Goal: Transaction & Acquisition: Purchase product/service

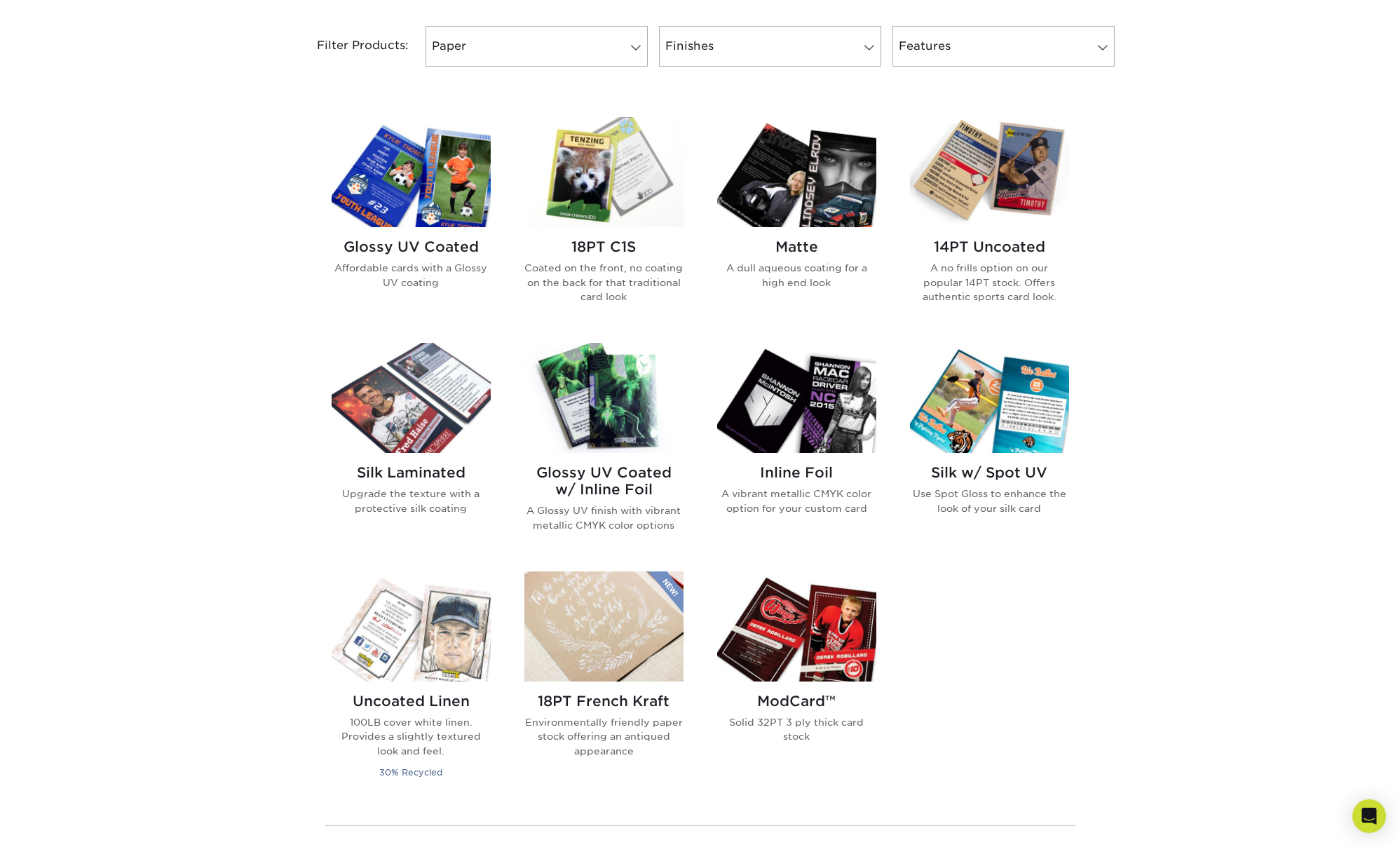
scroll to position [598, 0]
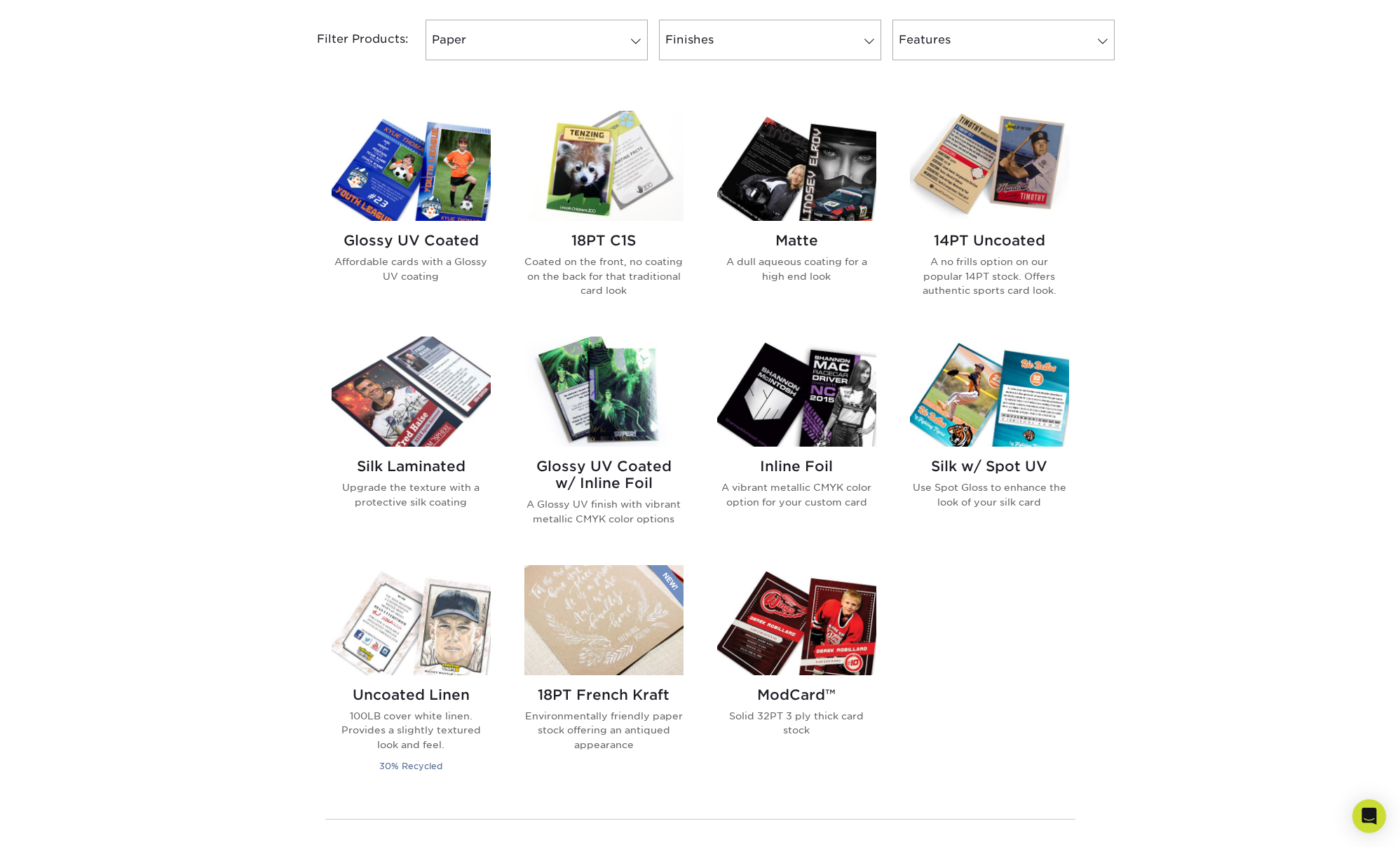
click at [816, 404] on img at bounding box center [796, 391] width 159 height 110
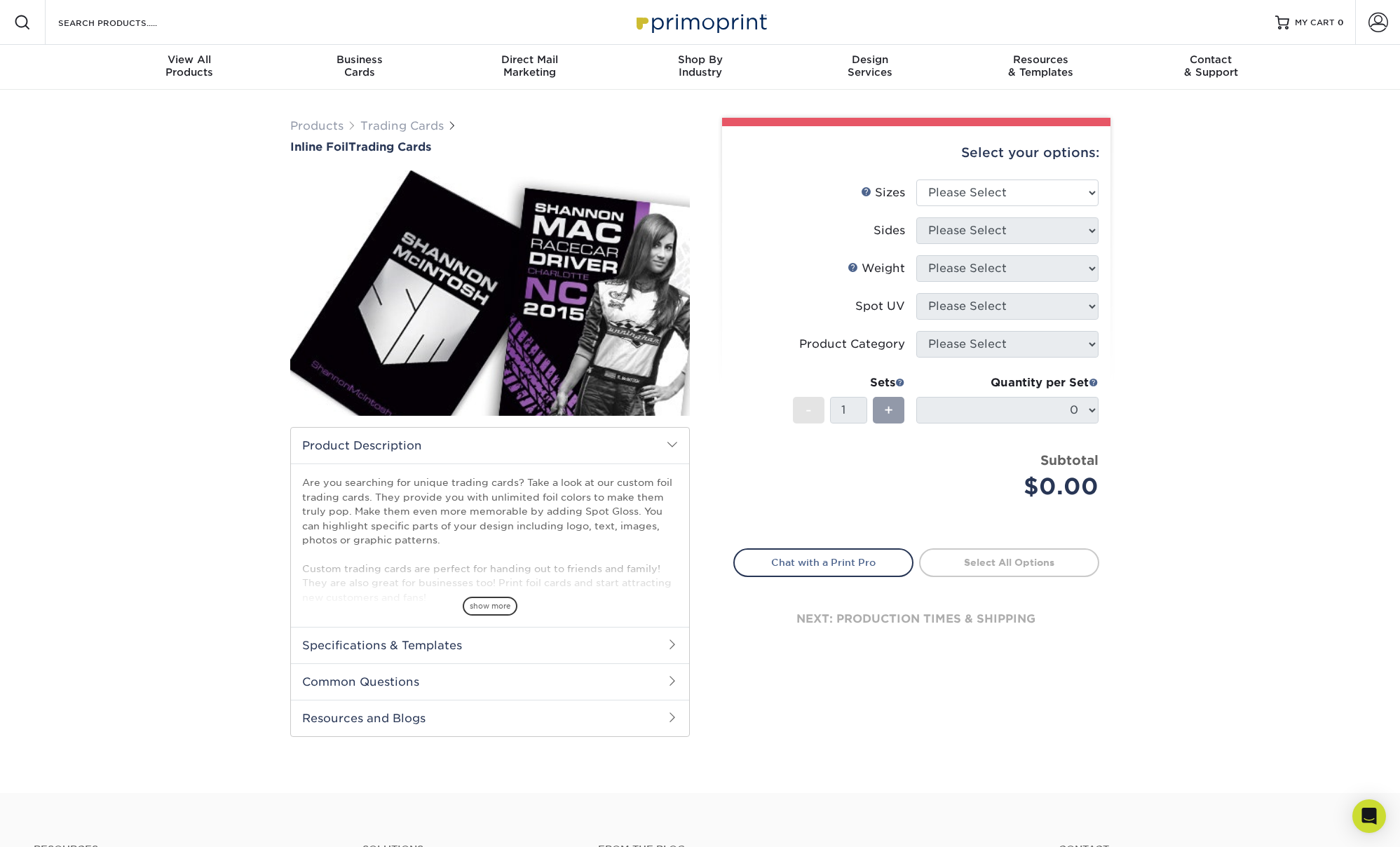
drag, startPoint x: 526, startPoint y: 637, endPoint x: 528, endPoint y: 652, distance: 15.1
click at [526, 637] on h2 "Specifications & Templates" at bounding box center [489, 645] width 398 height 36
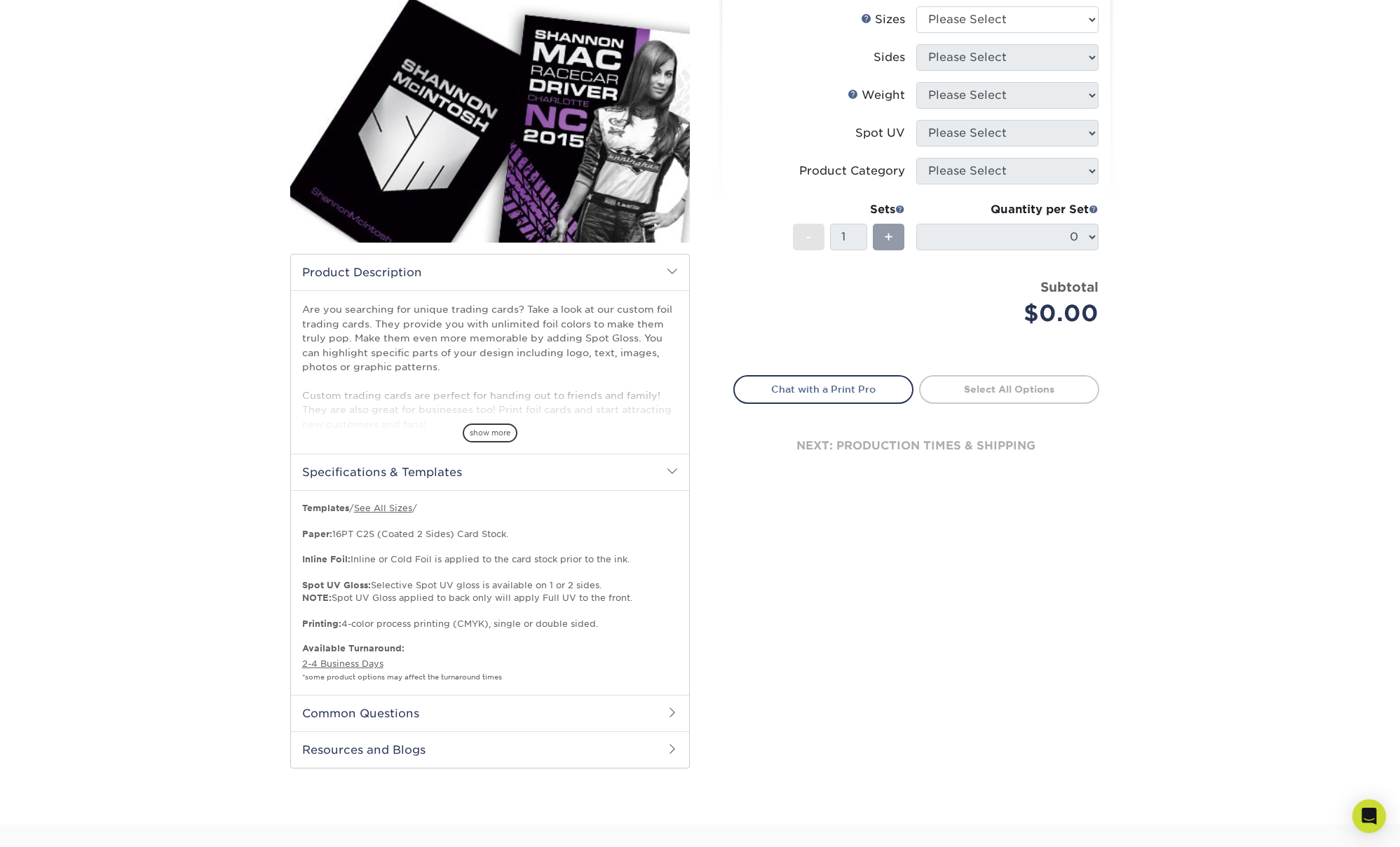
scroll to position [297, 0]
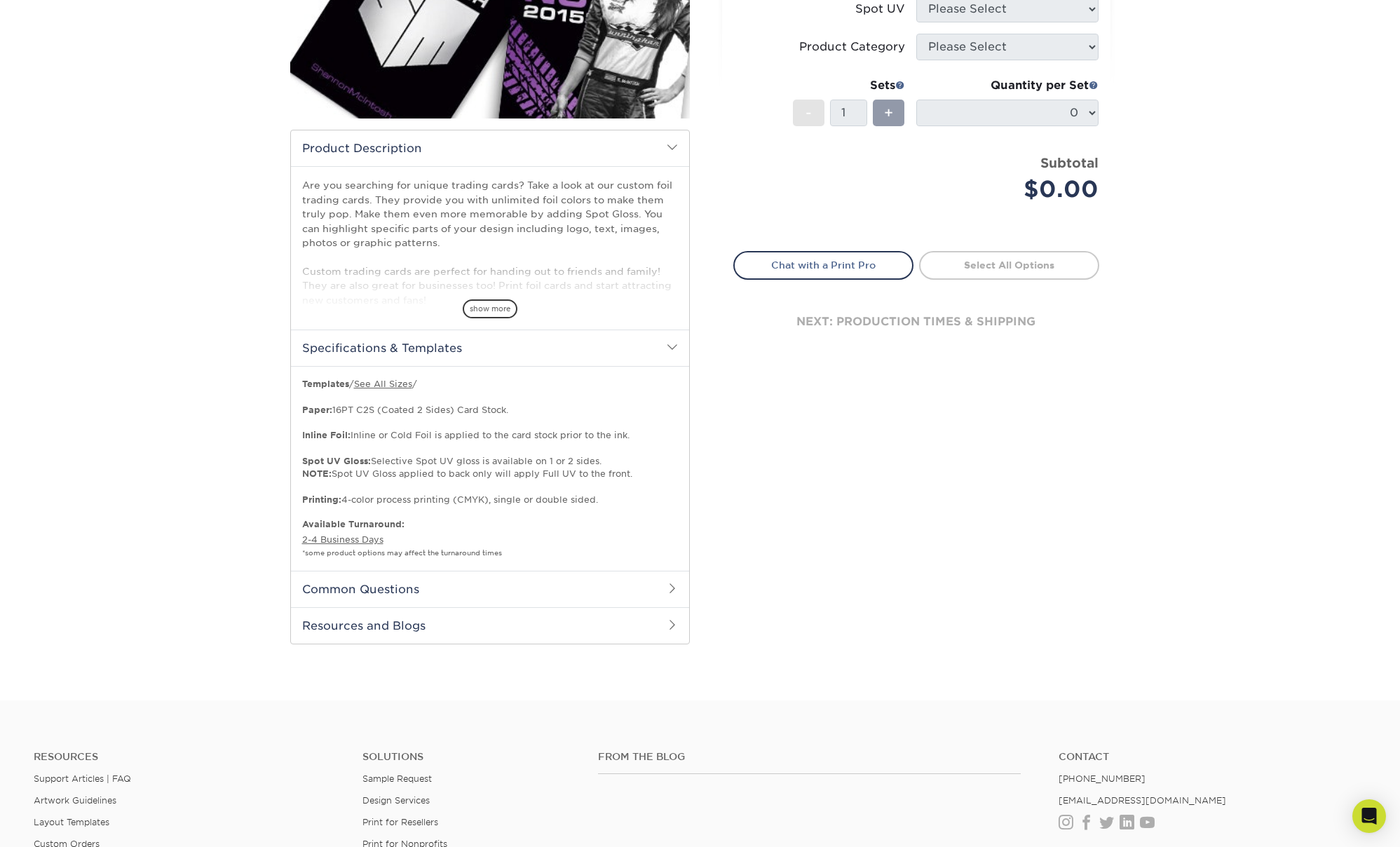
click at [453, 607] on h2 "Resources and Blogs" at bounding box center [489, 625] width 398 height 36
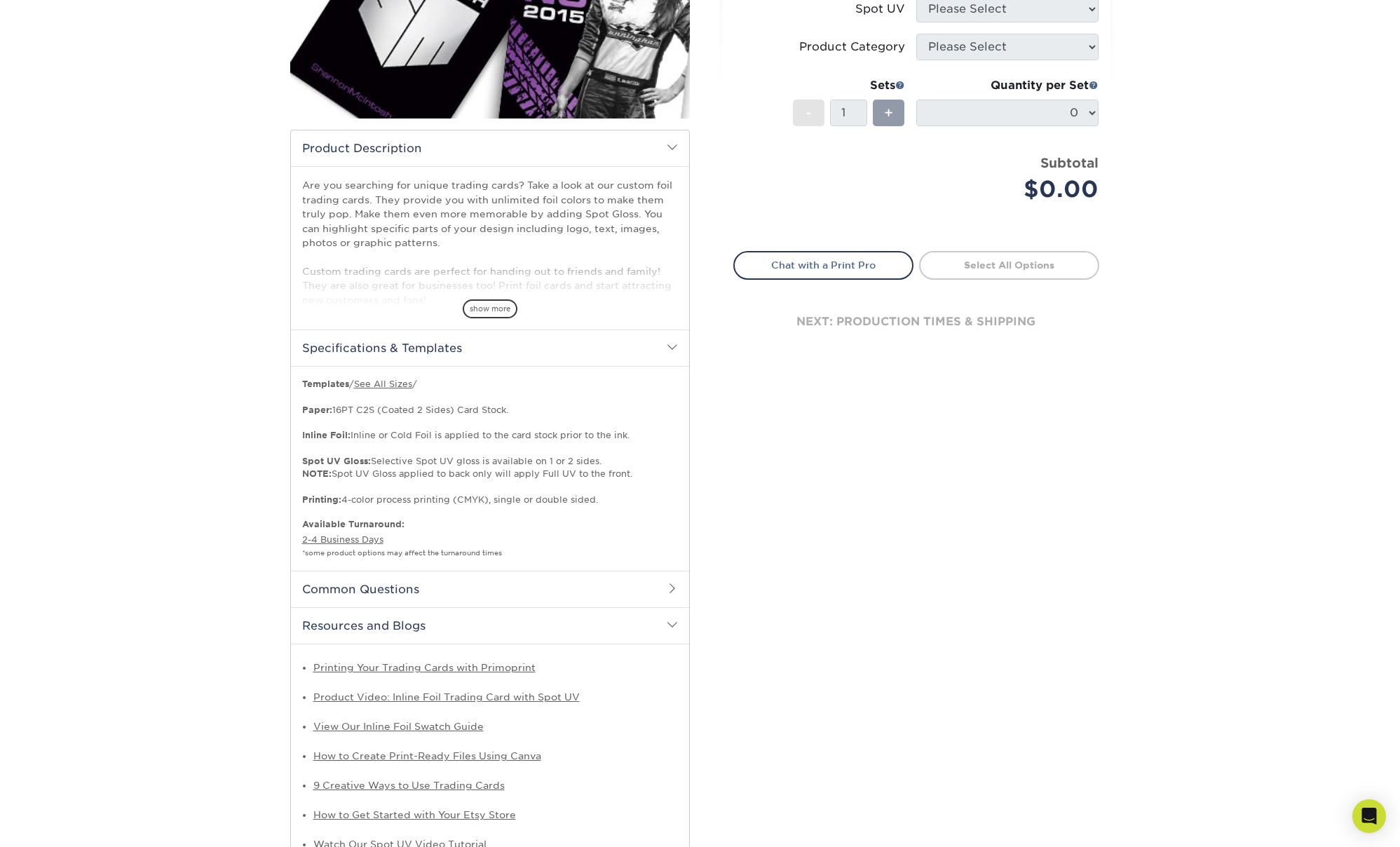
drag, startPoint x: 450, startPoint y: 591, endPoint x: 466, endPoint y: 597, distance: 17.1
click at [451, 591] on h2 "Common Questions" at bounding box center [489, 589] width 398 height 36
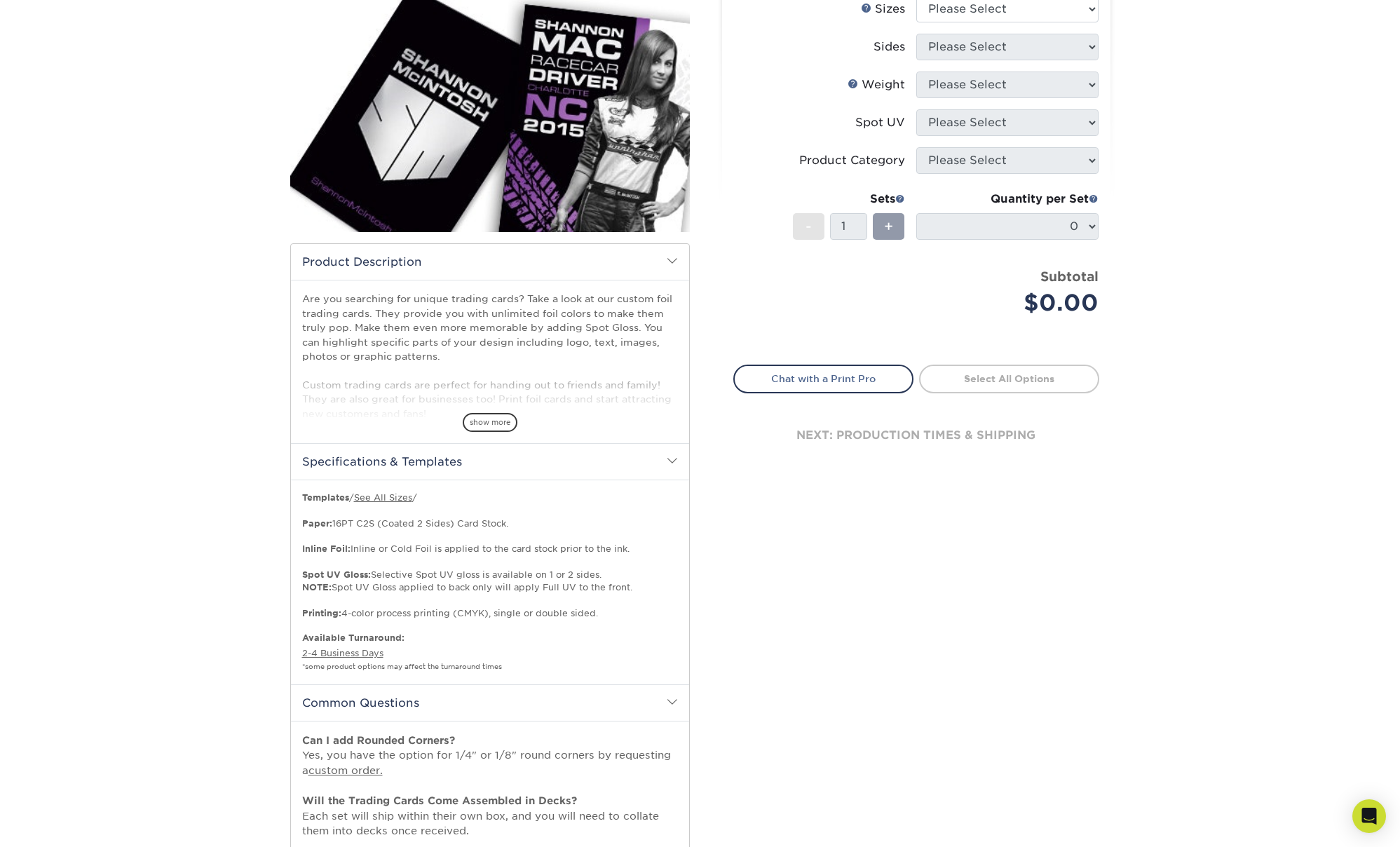
scroll to position [0, 0]
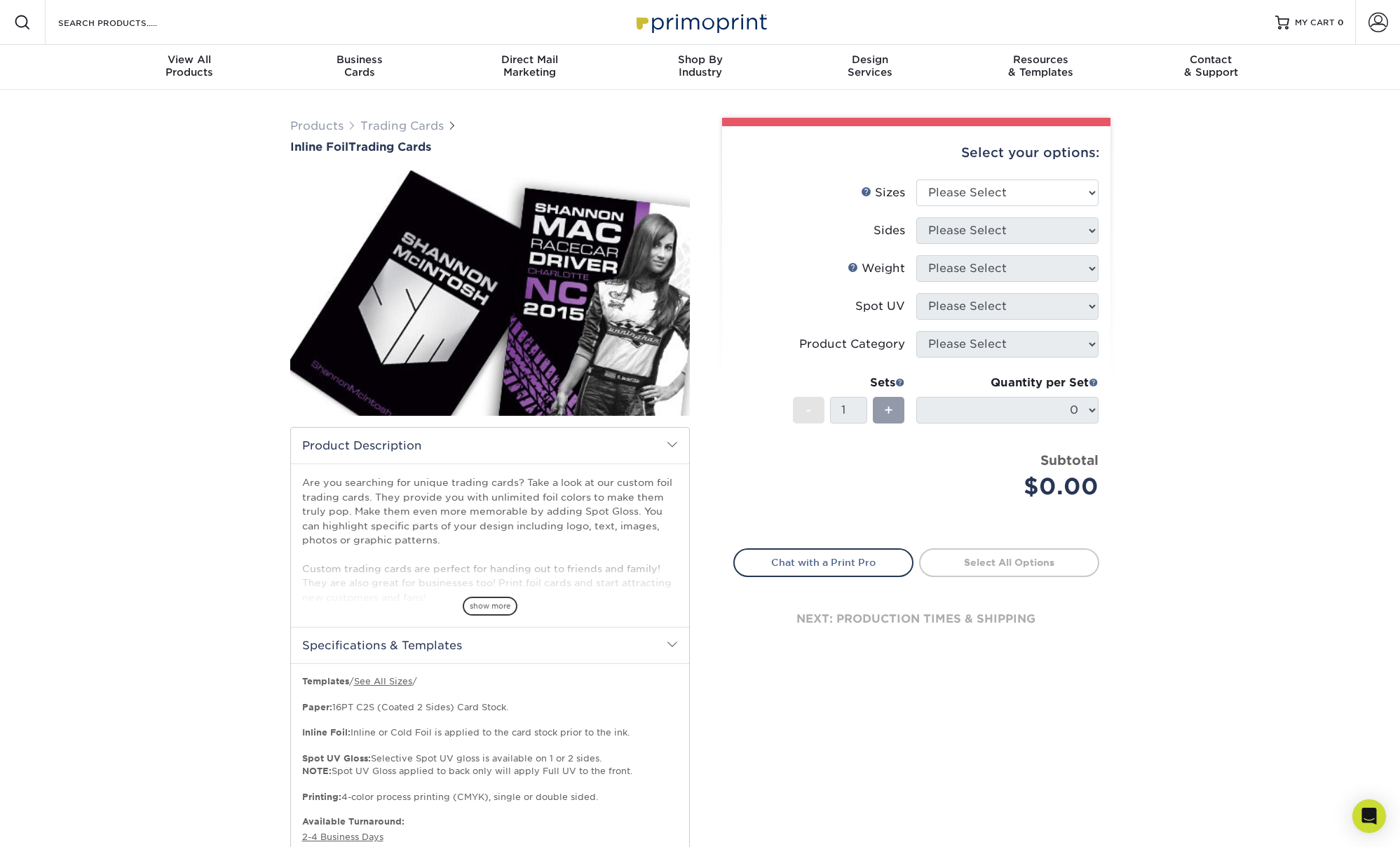
click at [578, 333] on img at bounding box center [490, 293] width 399 height 276
click at [493, 603] on span "show more" at bounding box center [489, 606] width 54 height 19
click at [588, 349] on img at bounding box center [490, 293] width 399 height 276
drag, startPoint x: 592, startPoint y: 356, endPoint x: 603, endPoint y: 352, distance: 11.7
click at [592, 356] on img at bounding box center [490, 293] width 399 height 276
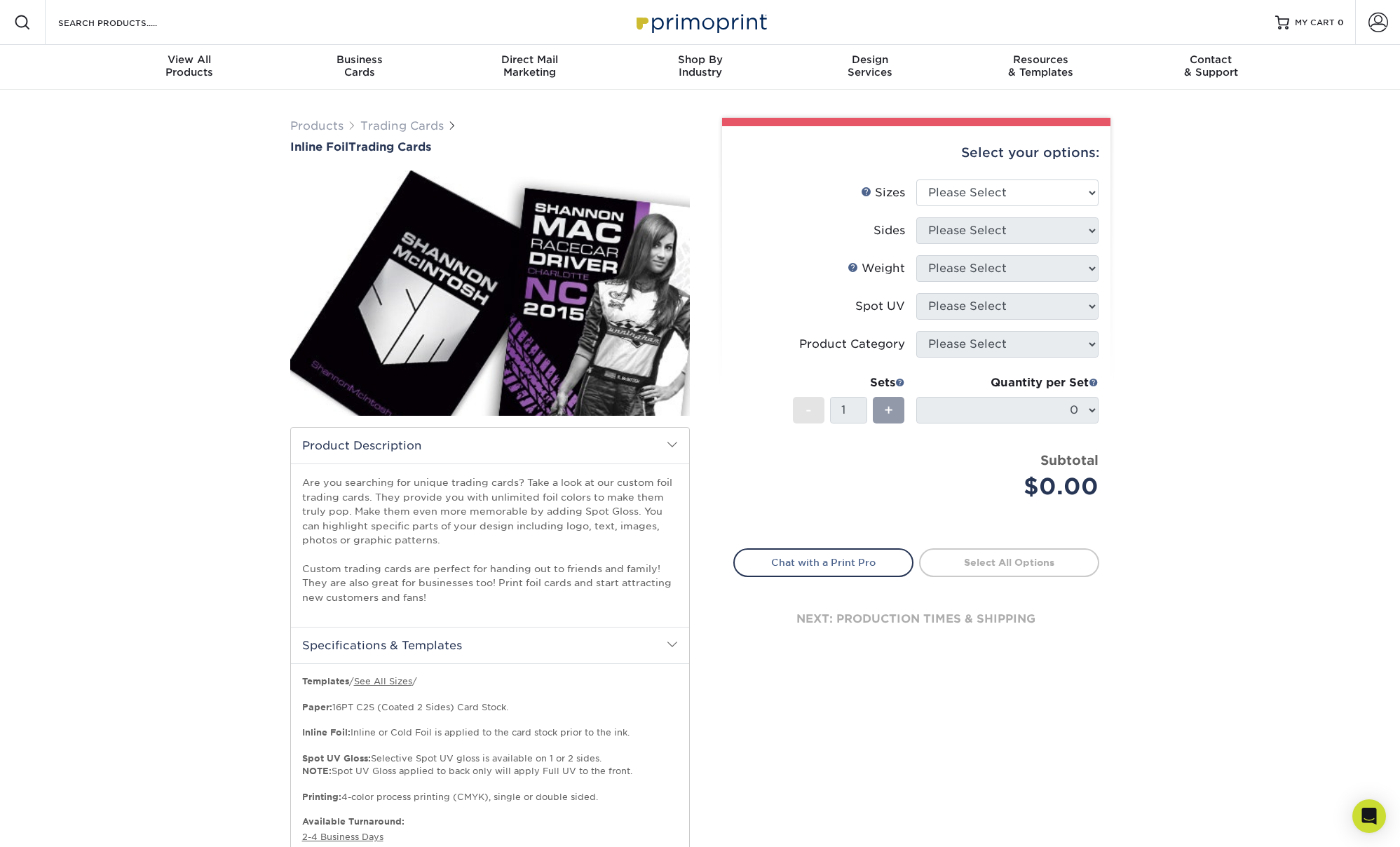
click at [603, 354] on img at bounding box center [490, 293] width 399 height 276
click at [1067, 188] on select "Please Select 2.5" x 3.5"" at bounding box center [1007, 193] width 183 height 27
select select "2.50x3.50"
click at [1017, 230] on select "Please Select Print Both Sides - Foil Back Only Print Both Sides - Foil Both Si…" at bounding box center [1007, 230] width 183 height 27
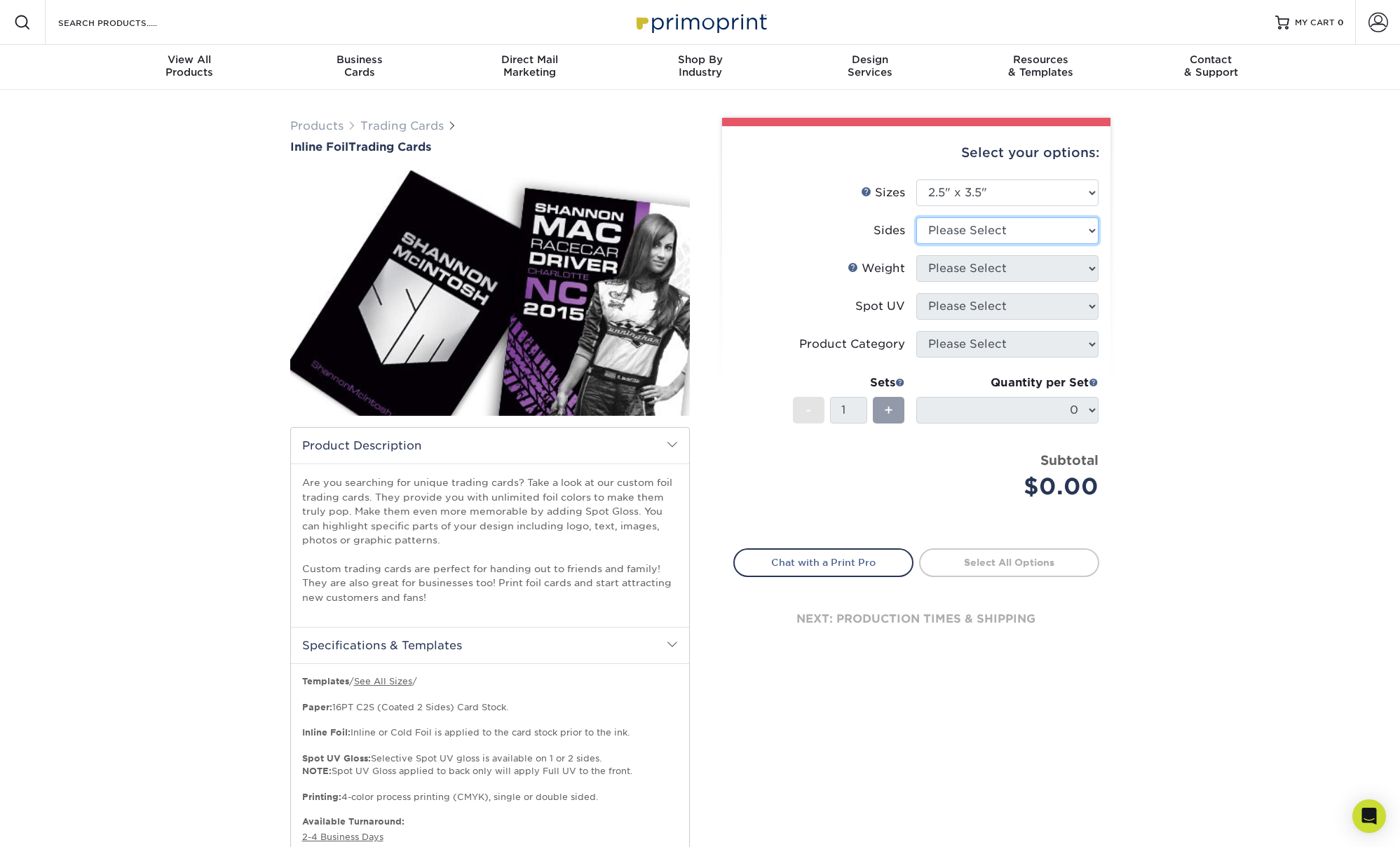
select select "e9e9dfb3-fba1-4d60-972c-fd9ca5904d33"
click at [1029, 263] on select "Please Select 16PT" at bounding box center [1007, 269] width 183 height 27
select select "16PT"
click at [1015, 310] on select "Please Select No Spot UV Front and Back (Both Sides) Front Only Back Only" at bounding box center [1007, 307] width 183 height 27
select select "1"
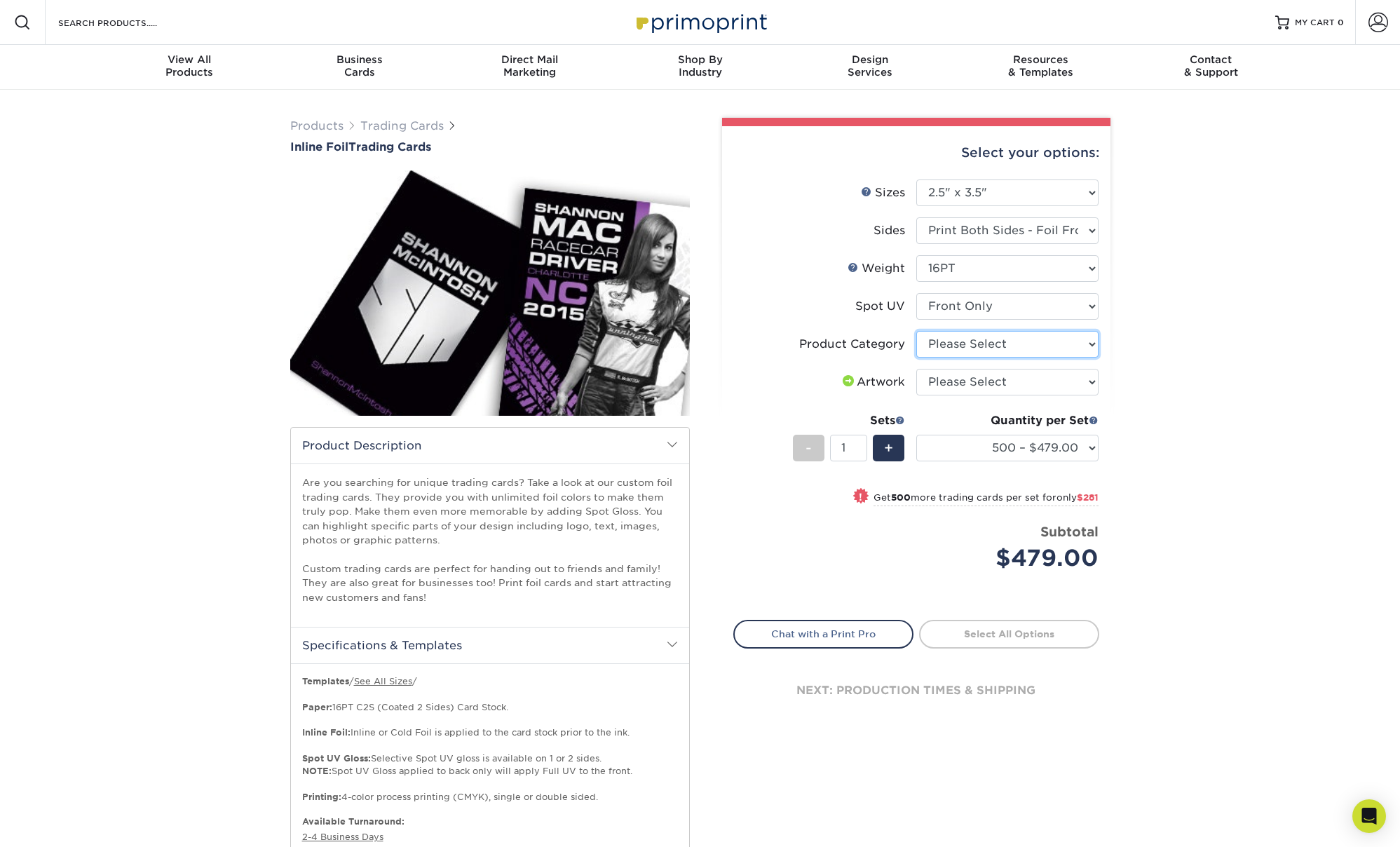
click at [1072, 336] on select "Please Select Trading Cards" at bounding box center [1007, 344] width 183 height 27
select select "c2f9bce9-36c2-409d-b101-c29d9d031e18"
click at [1040, 383] on select "Please Select I will upload files I need a design - $100" at bounding box center [1007, 382] width 183 height 27
select select "upload"
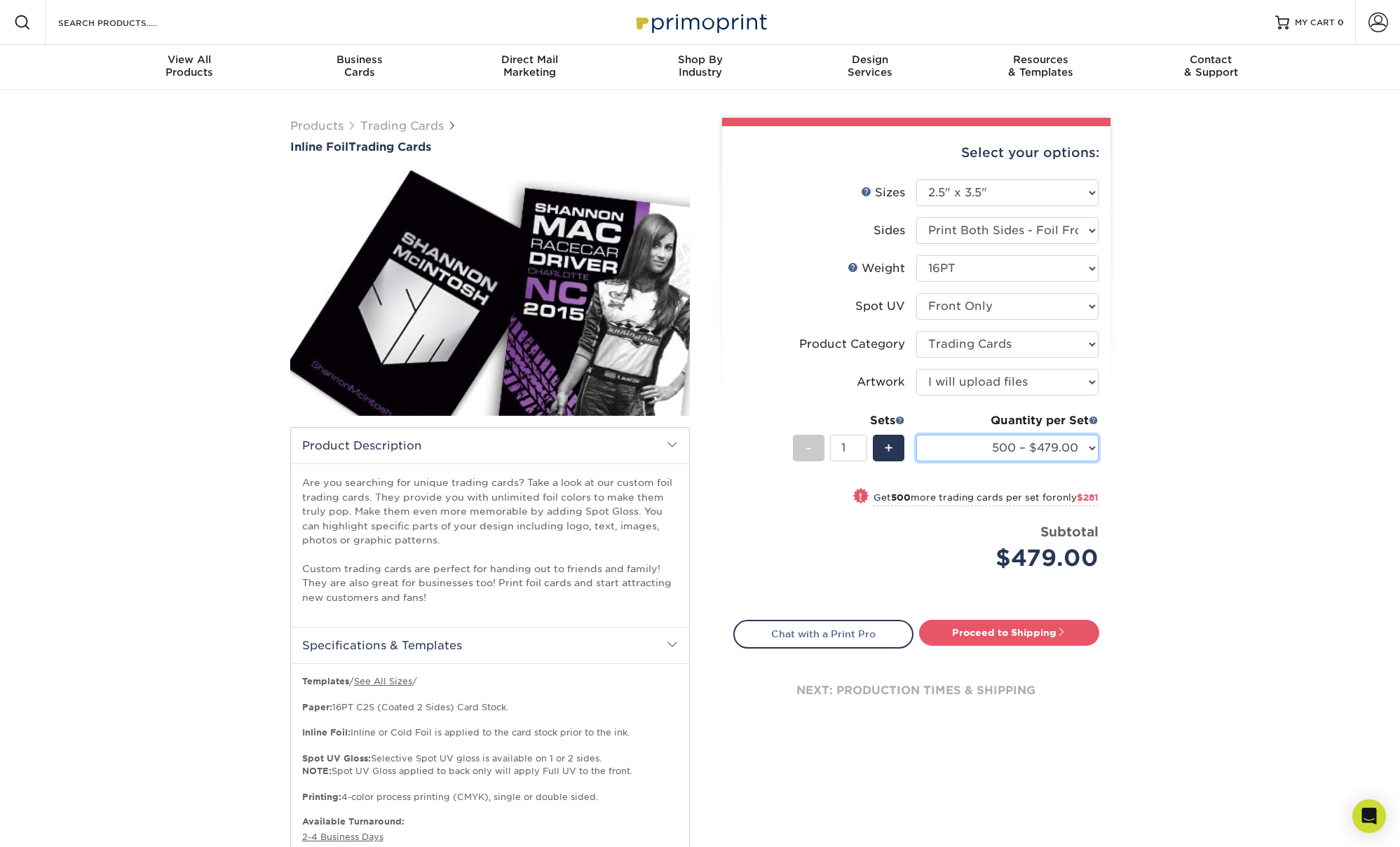
click at [1075, 452] on select "500 – $479.00 1000 – $760.00 2500 – $1104.00 5000 – $1565.00" at bounding box center [1007, 448] width 183 height 27
select select "2500 – $1104.00"
click at [603, 644] on h2 "Specifications & Templates" at bounding box center [489, 645] width 398 height 36
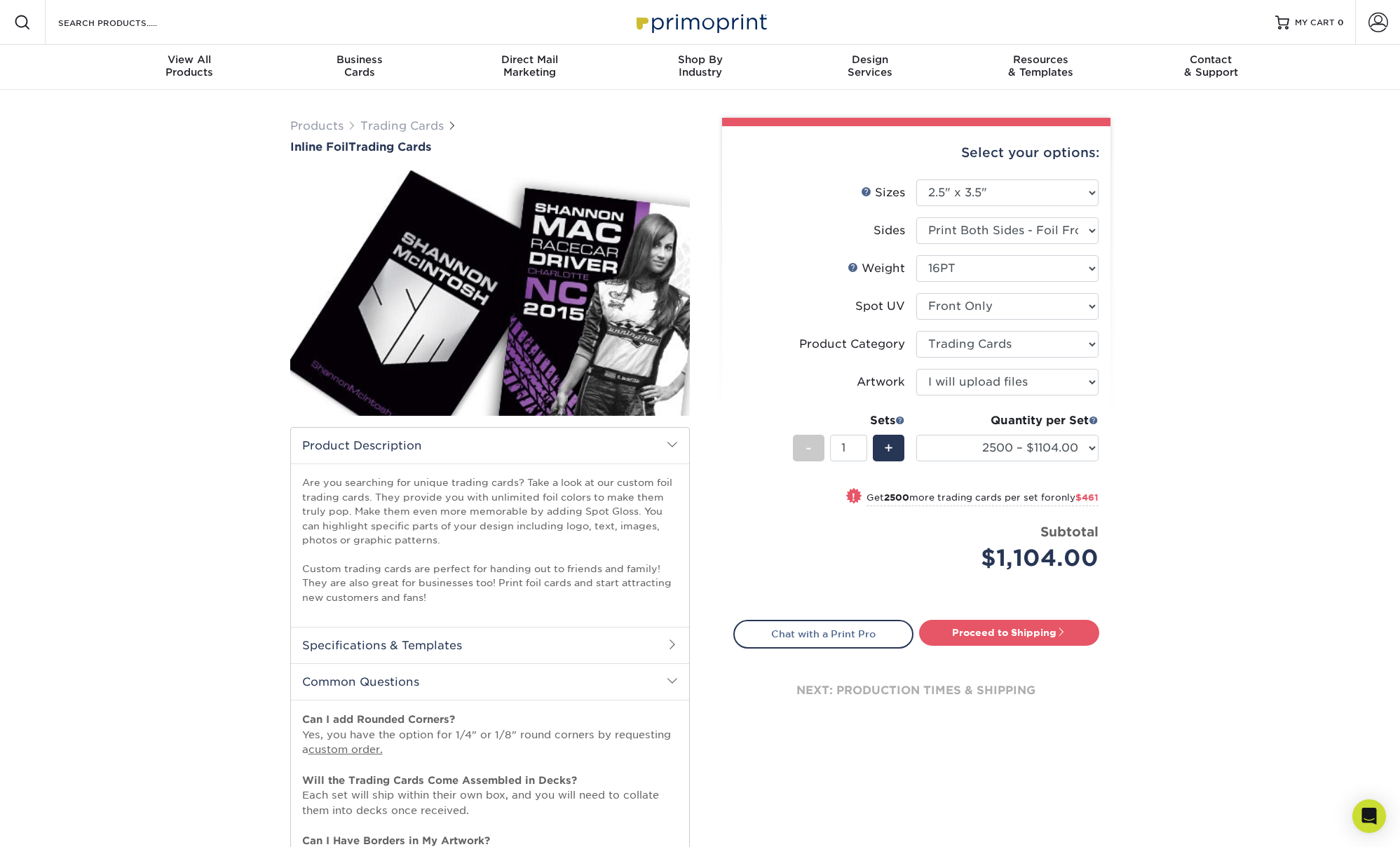
click at [606, 647] on h2 "Specifications & Templates" at bounding box center [489, 645] width 398 height 36
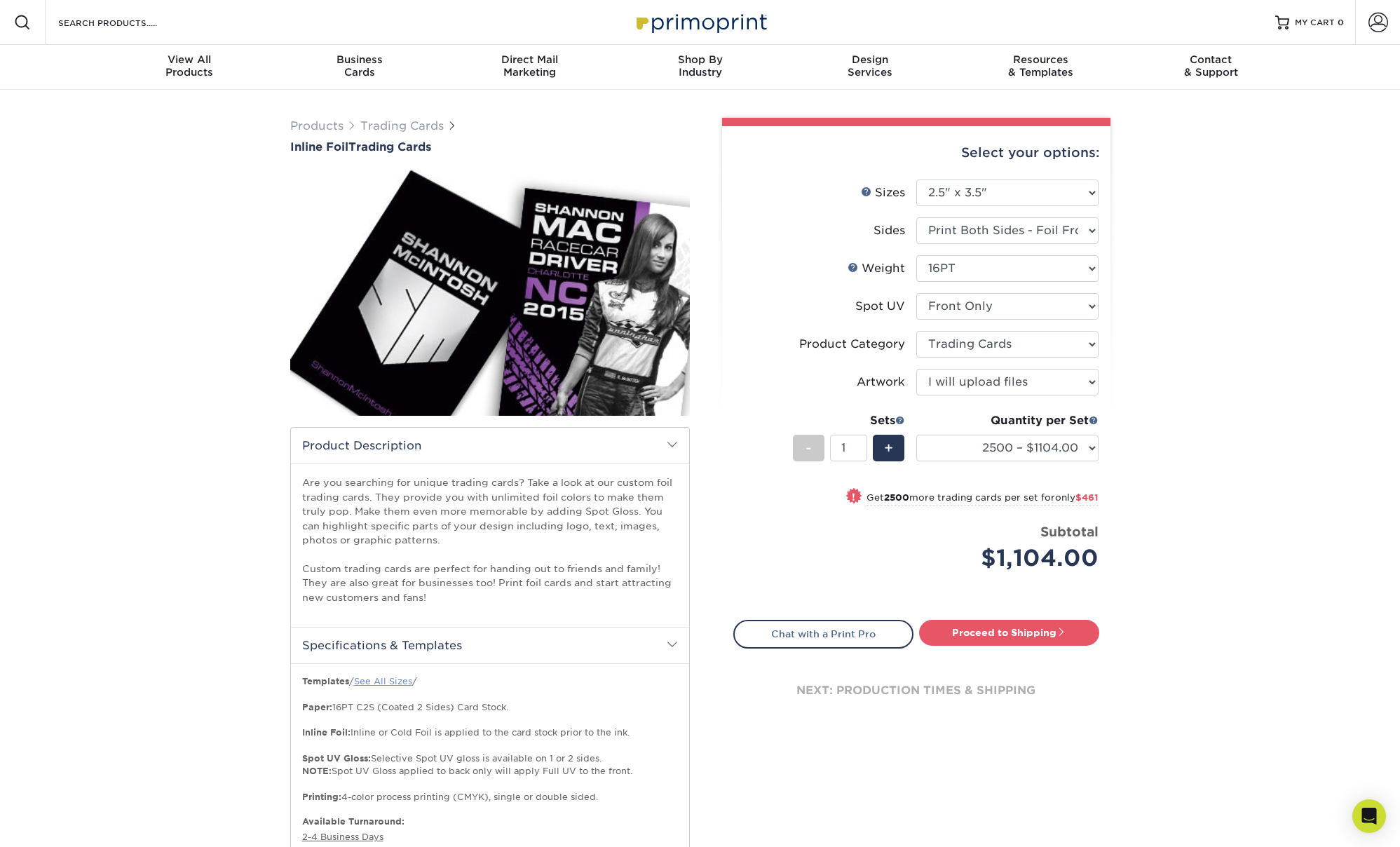
click at [401, 682] on link "See All Sizes" at bounding box center [382, 681] width 58 height 11
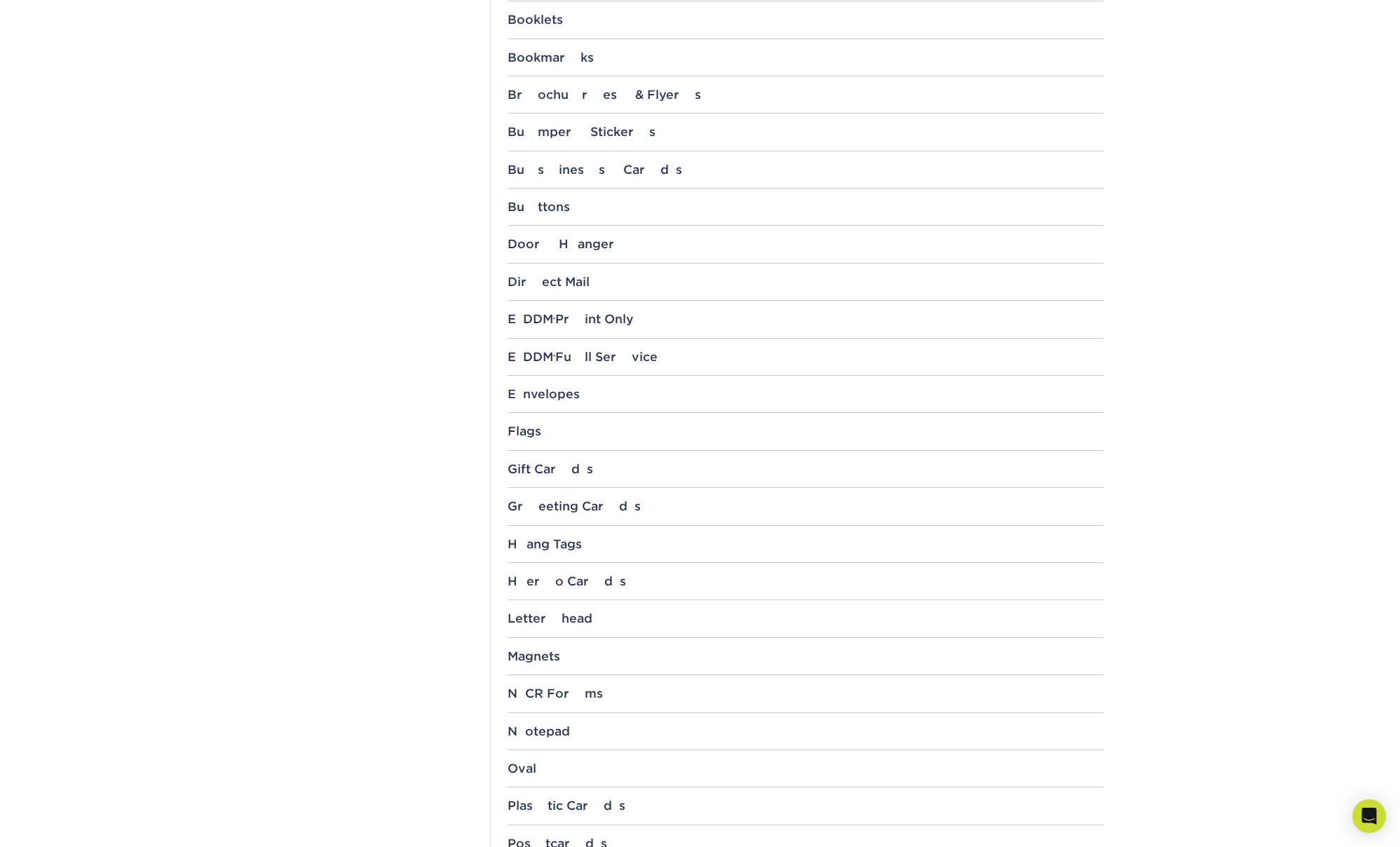
scroll to position [800, 0]
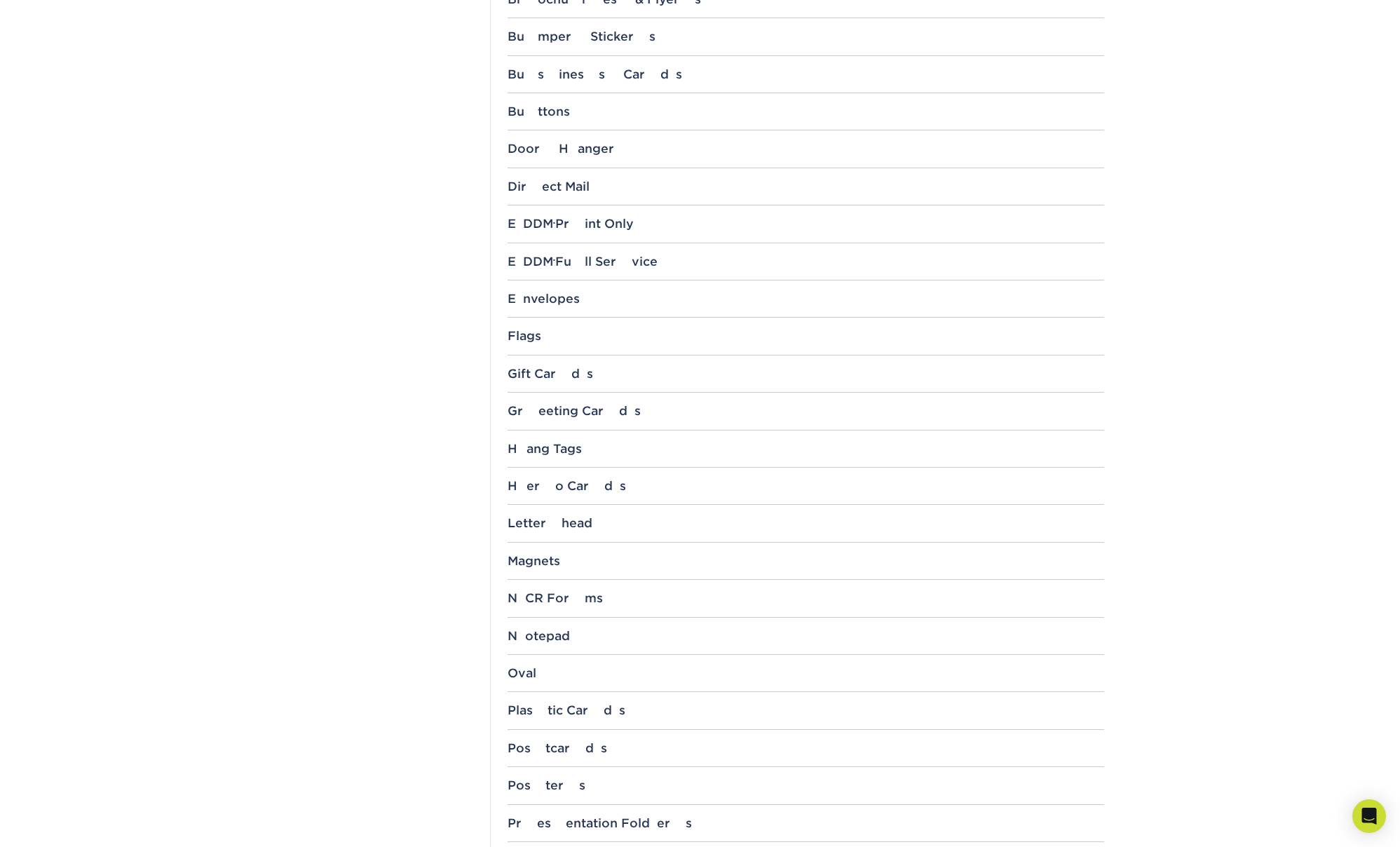
drag, startPoint x: 1399, startPoint y: 361, endPoint x: 1303, endPoint y: 535, distance: 198.7
click at [1303, 535] on section "Templates Instagram Facebook Twitter Templates Contact Custom Orders Sample Req…" at bounding box center [700, 210] width 1400 height 1842
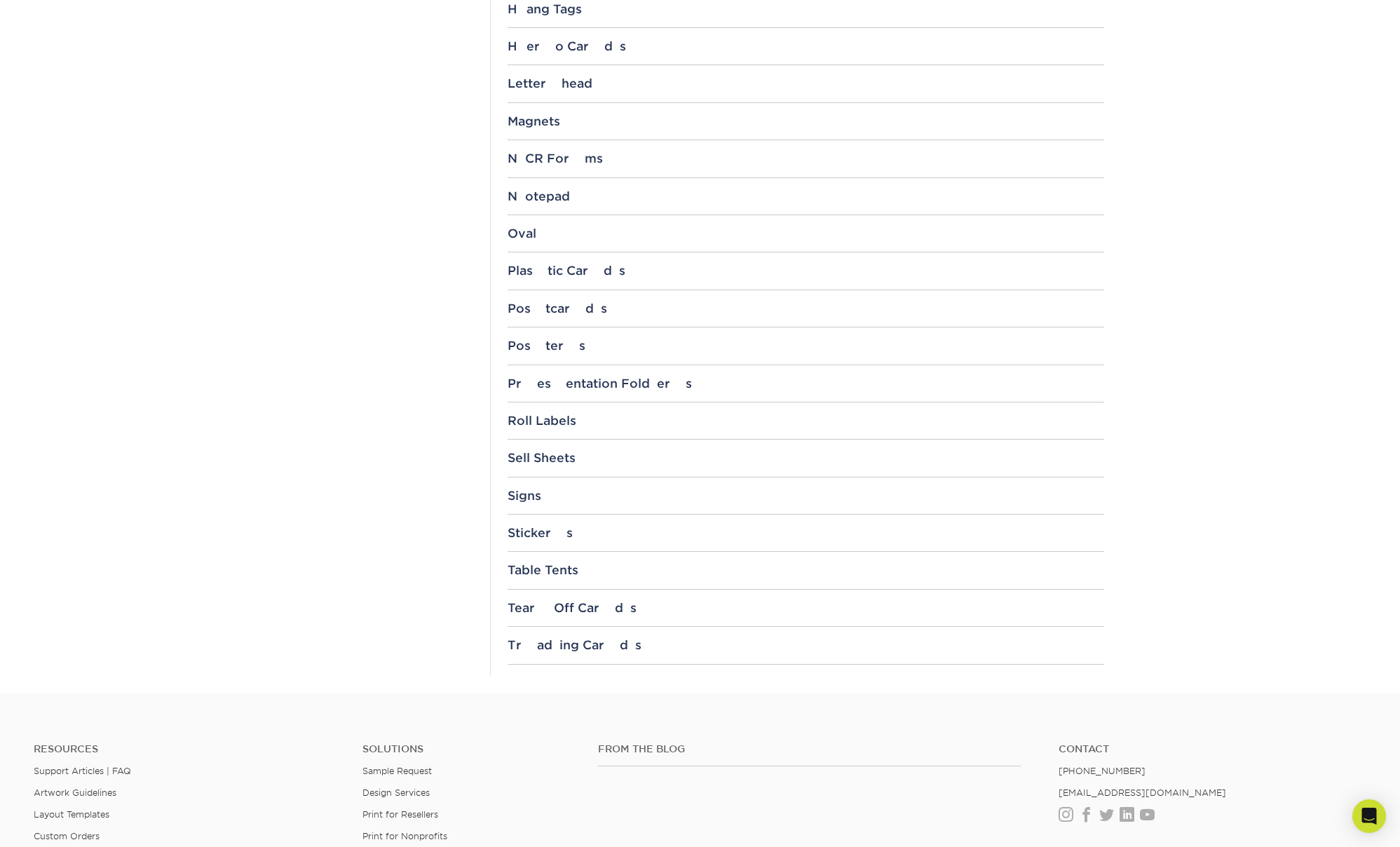
scroll to position [1282, 0]
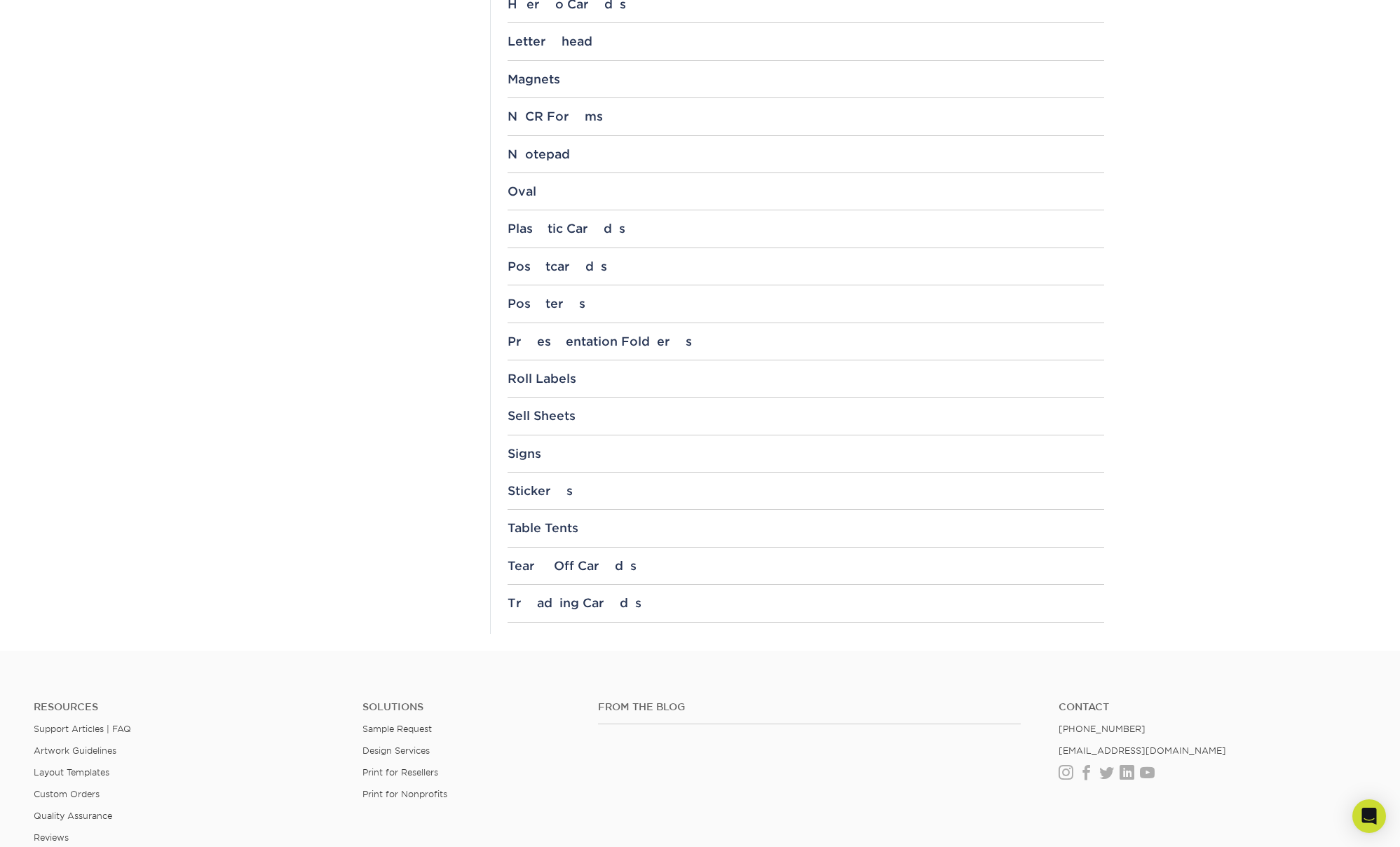
click at [579, 609] on div "Trading Cards" at bounding box center [806, 602] width 596 height 14
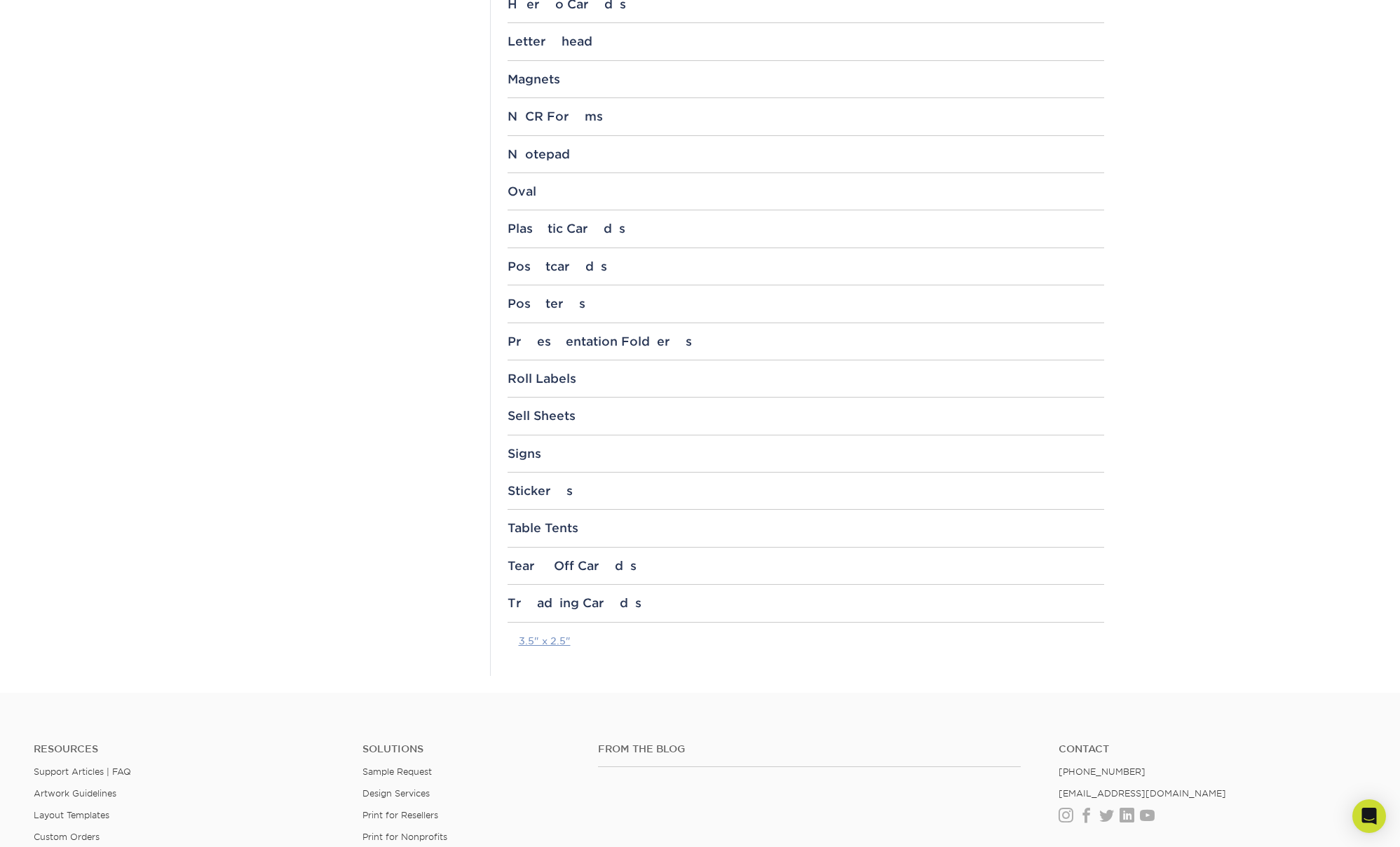
click at [558, 641] on link "3.5" x 2.5"" at bounding box center [545, 641] width 52 height 11
